Goal: Register for event/course

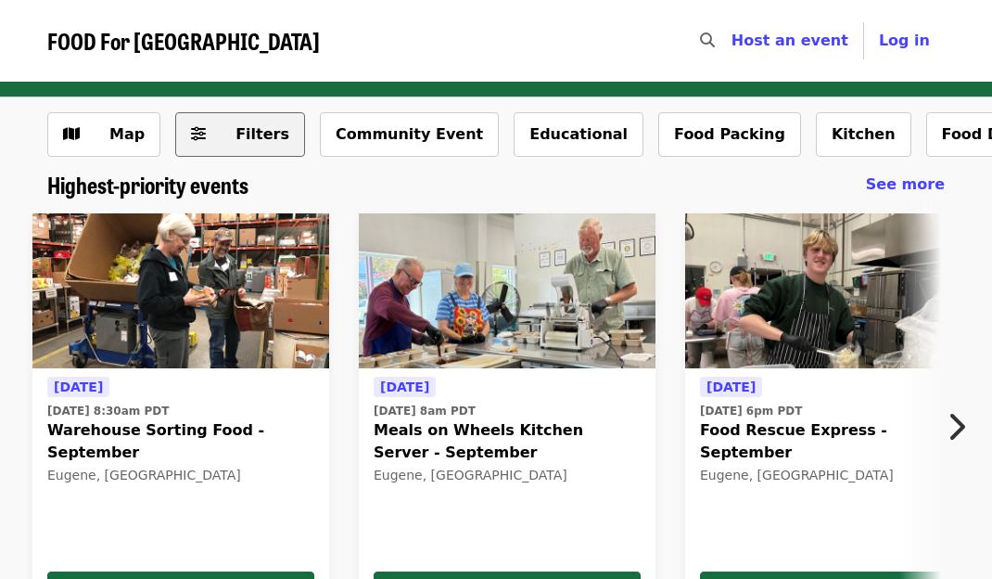
click at [224, 131] on span "Filters" at bounding box center [253, 134] width 72 height 22
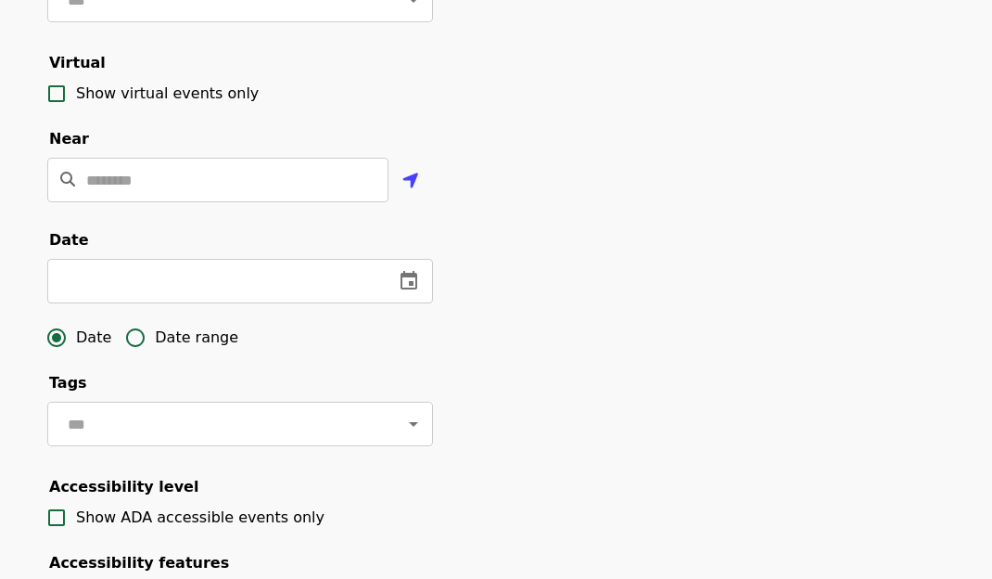
scroll to position [464, 0]
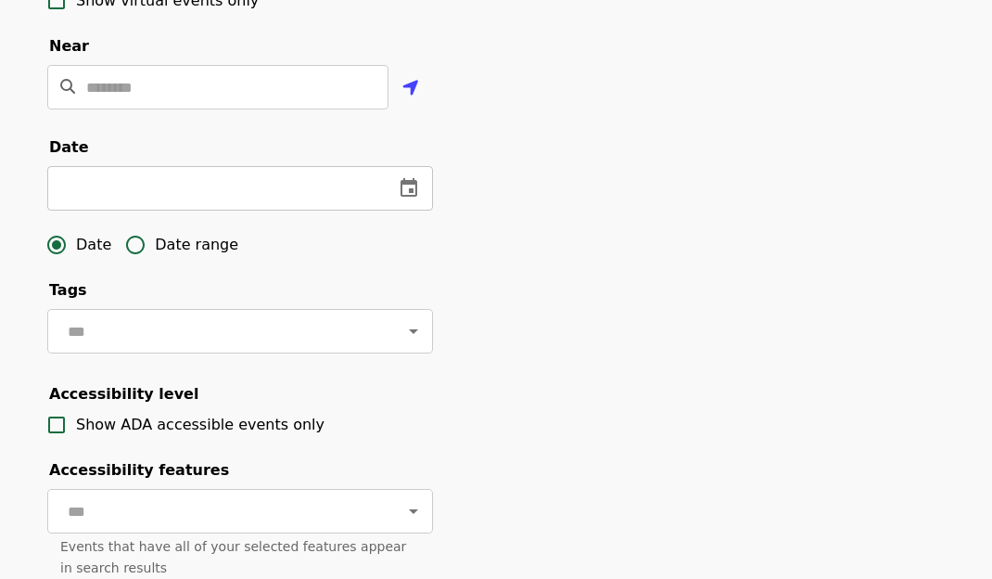
click at [410, 199] on icon "change date" at bounding box center [409, 188] width 22 height 22
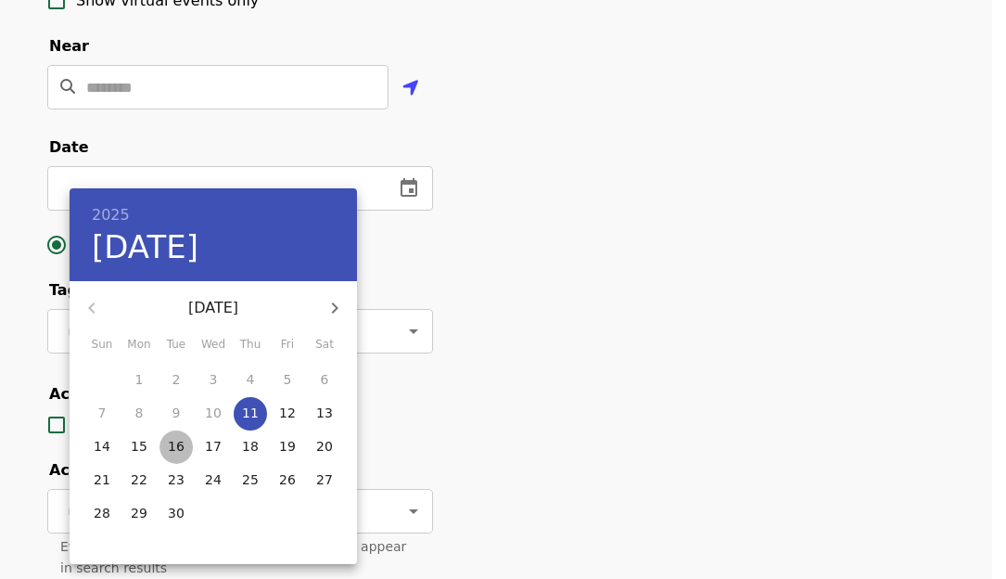
click at [174, 445] on p "16" at bounding box center [176, 446] width 17 height 19
type input "**********"
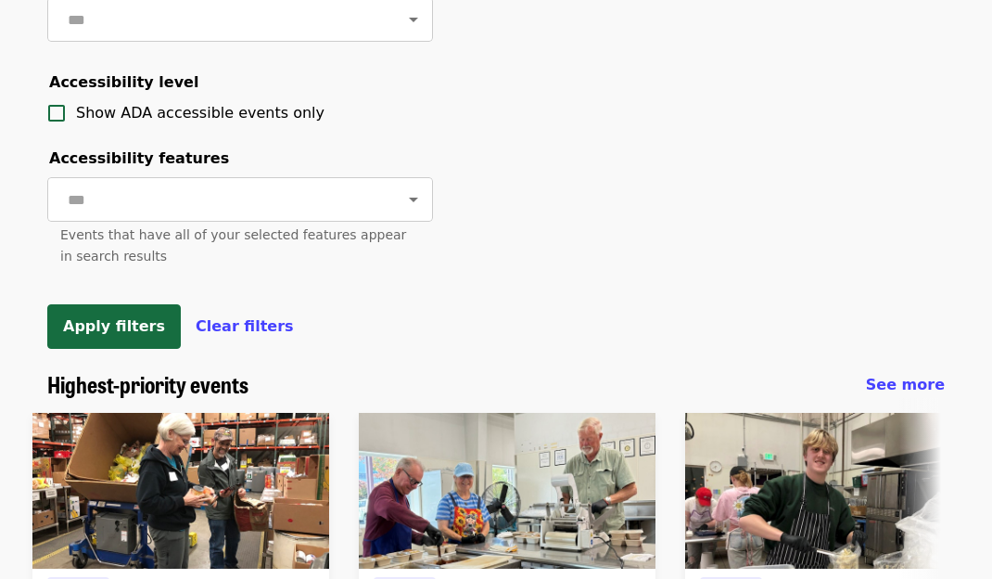
scroll to position [835, 0]
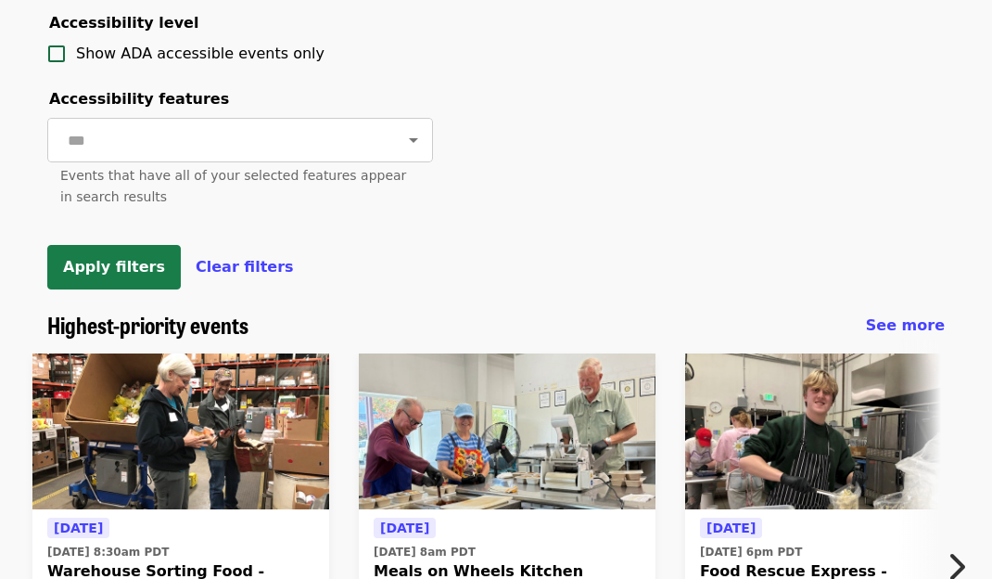
click at [107, 289] on button "Apply filters" at bounding box center [114, 267] width 134 height 45
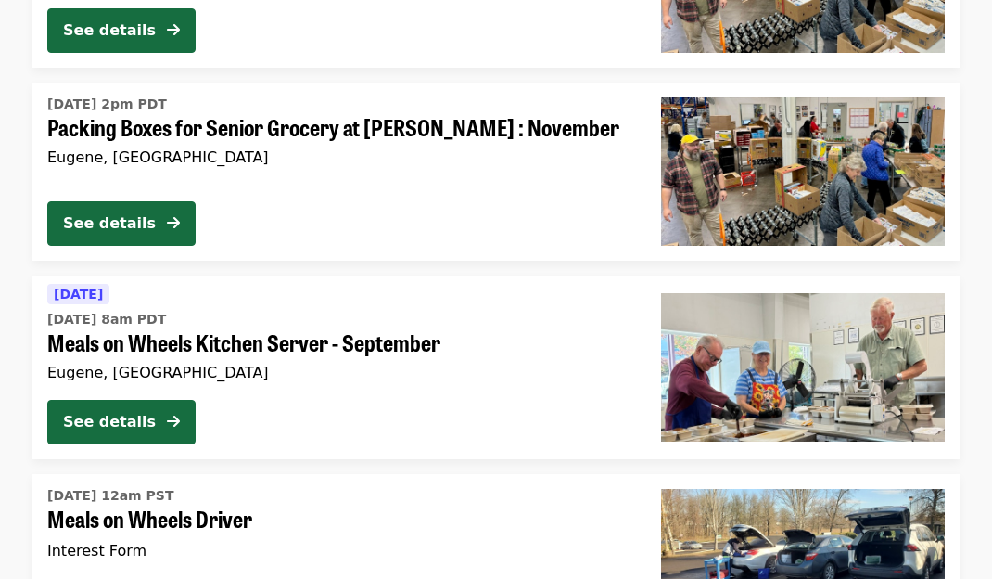
scroll to position [3916, 0]
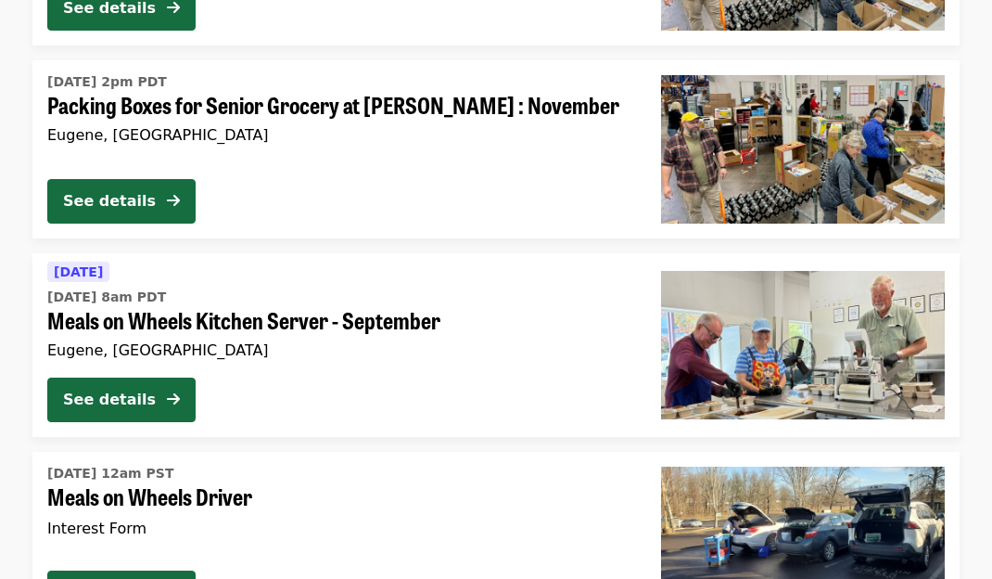
click at [533, 342] on div "Eugene, [GEOGRAPHIC_DATA]" at bounding box center [339, 350] width 584 height 18
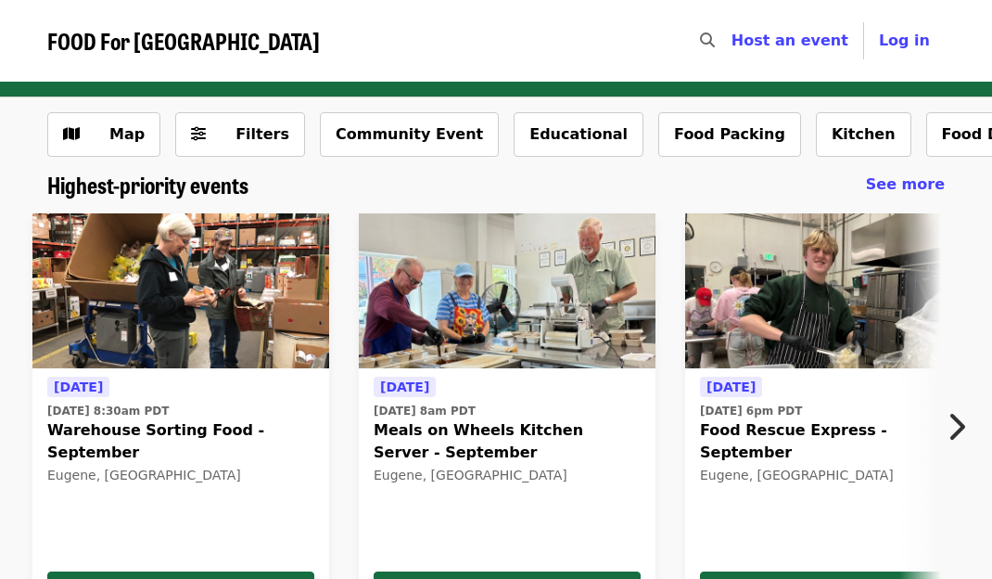
click at [956, 427] on icon "chevron-right icon" at bounding box center [956, 426] width 19 height 35
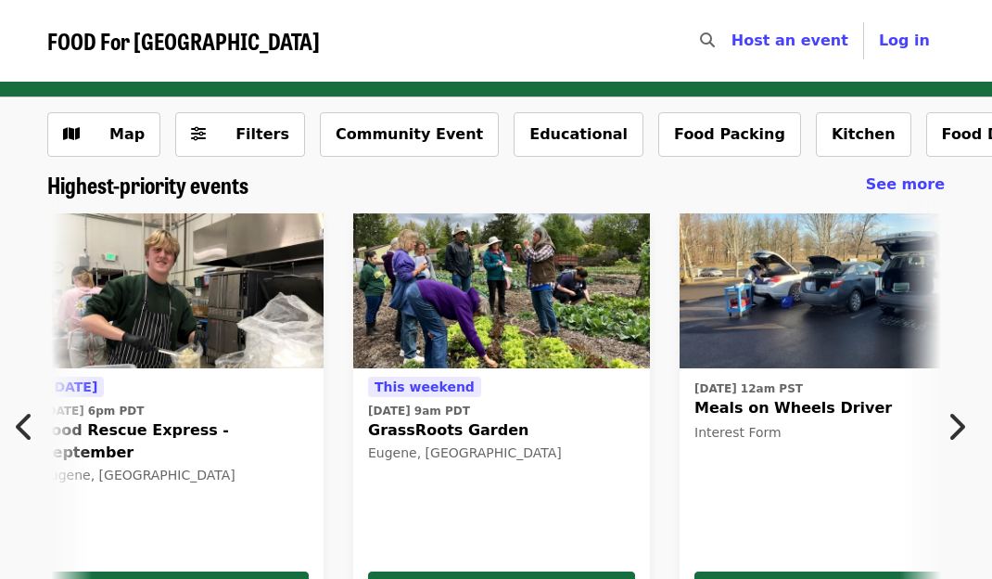
scroll to position [0, 671]
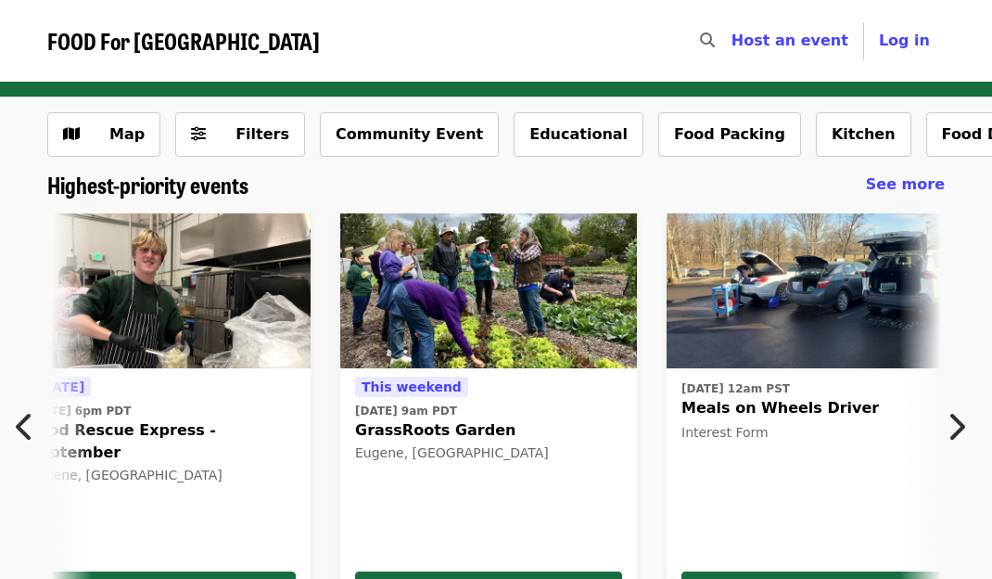
click at [956, 427] on icon "chevron-right icon" at bounding box center [956, 426] width 19 height 35
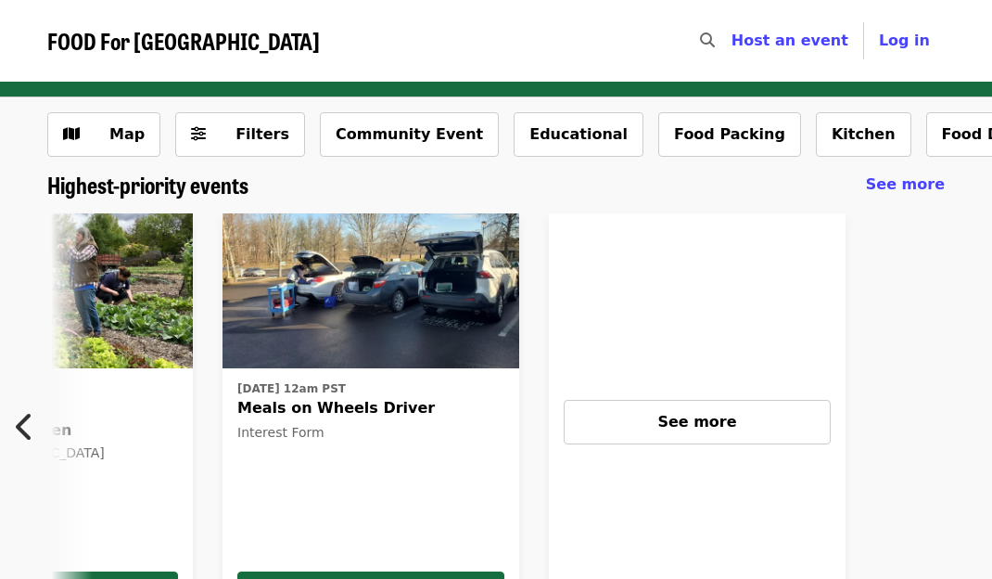
scroll to position [0, 1117]
click at [32, 419] on icon "chevron-left icon" at bounding box center [25, 426] width 19 height 35
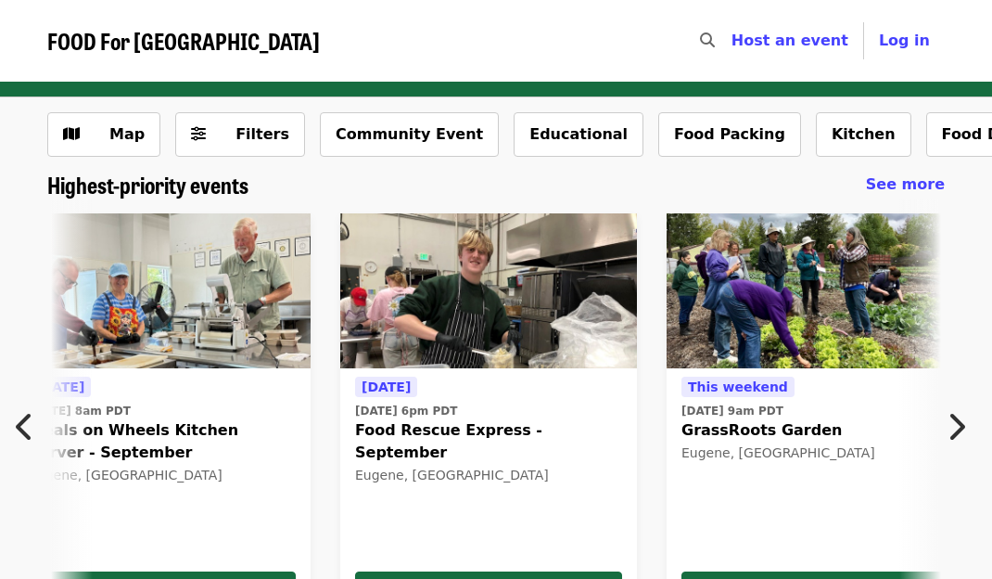
click at [32, 419] on icon "chevron-left icon" at bounding box center [25, 426] width 19 height 35
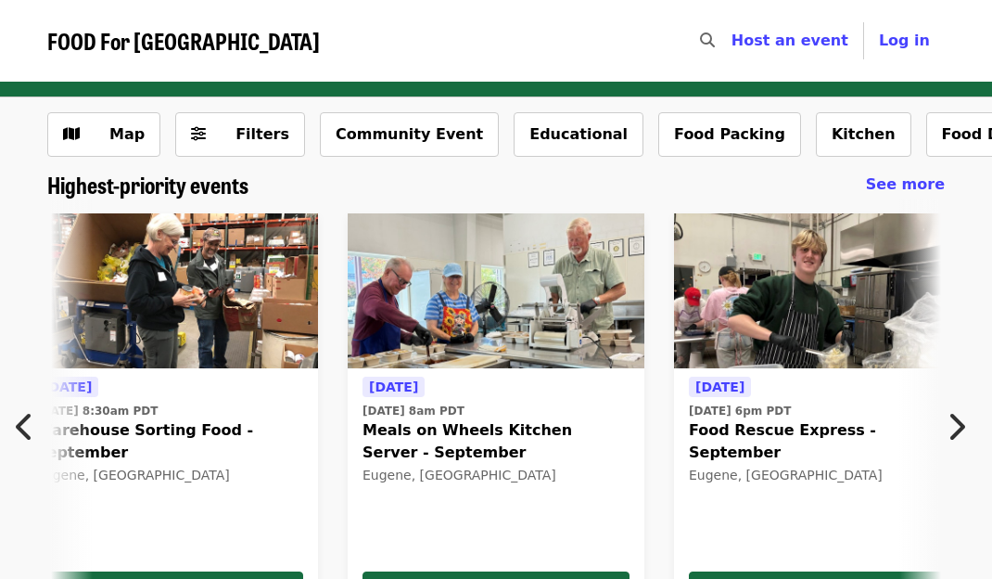
scroll to position [0, 0]
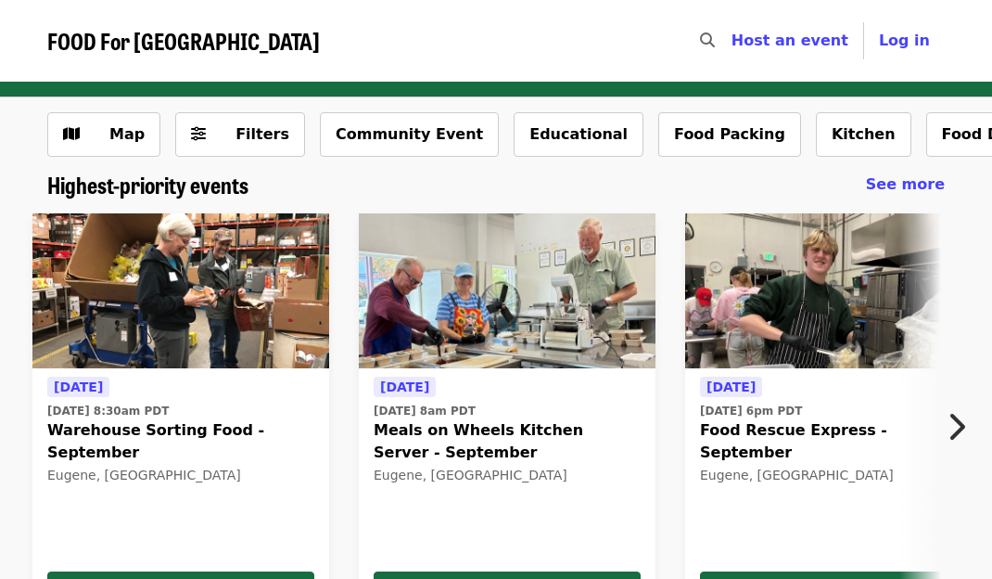
click at [32, 419] on div "Tomorrow Mon, Sep 15 @ 8:30am PDT Warehouse Sorting Food - September Eugene, OR…" at bounding box center [181, 421] width 326 height 447
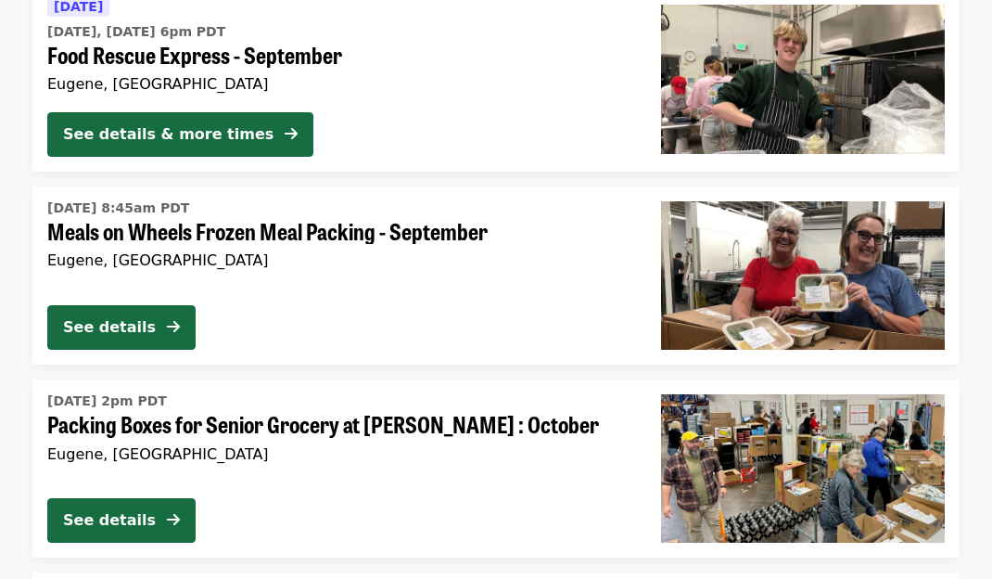
scroll to position [3431, 0]
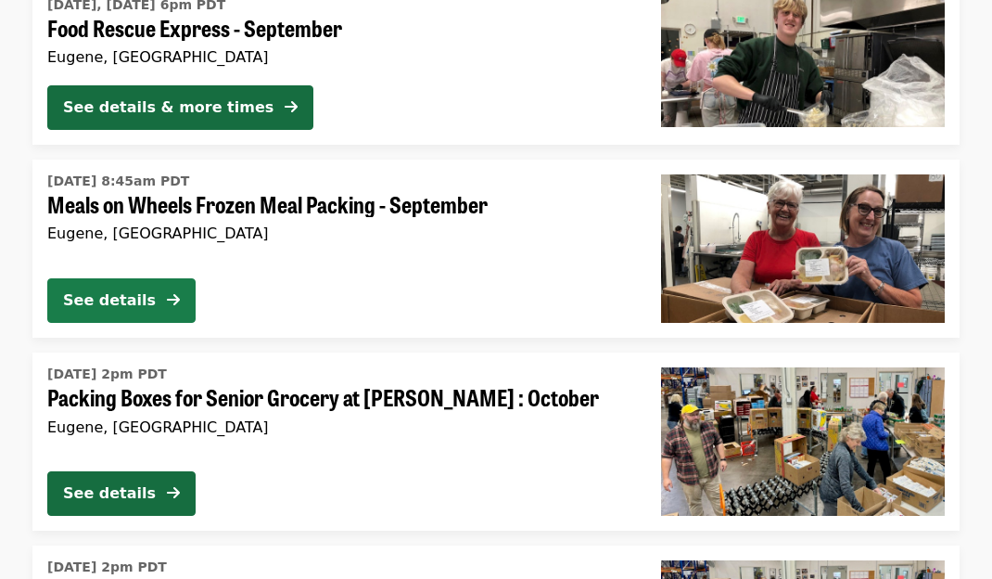
click at [137, 299] on div "See details" at bounding box center [109, 300] width 93 height 22
